Goal: Find specific page/section

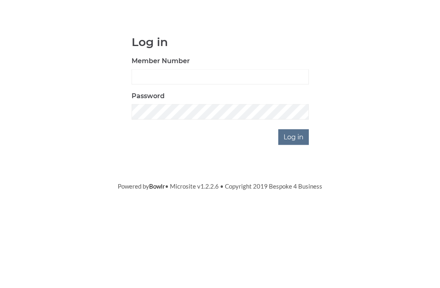
scroll to position [64, 0]
type input "3550"
click at [294, 193] on input "Log in" at bounding box center [294, 200] width 31 height 15
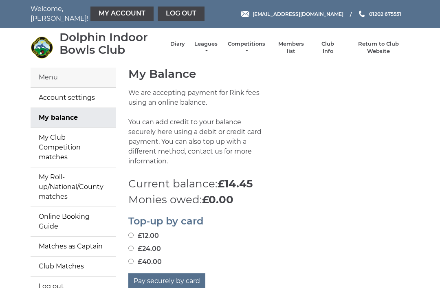
click at [201, 50] on link "Leagues" at bounding box center [206, 47] width 26 height 15
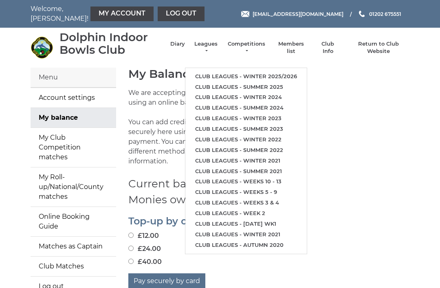
click at [290, 71] on link "Club leagues - Winter 2025/2026" at bounding box center [247, 76] width 122 height 11
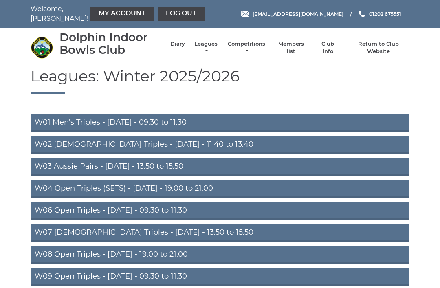
click at [186, 232] on link "W07 [DEMOGRAPHIC_DATA] Triples - [DATE] - 13:50 to 15:50" at bounding box center [220, 233] width 379 height 18
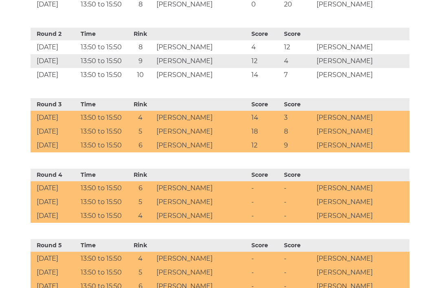
scroll to position [407, 0]
